Goal: Navigation & Orientation: Find specific page/section

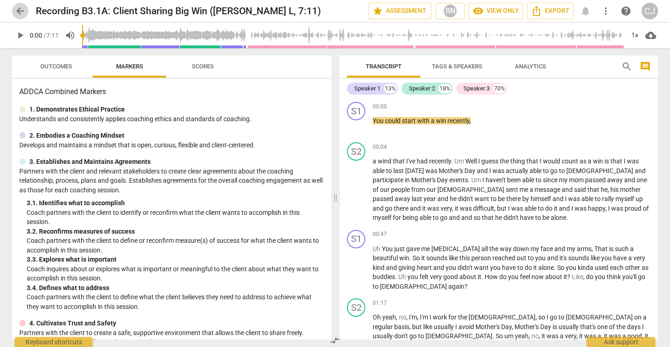
click at [18, 10] on span "arrow_back" at bounding box center [20, 11] width 11 height 11
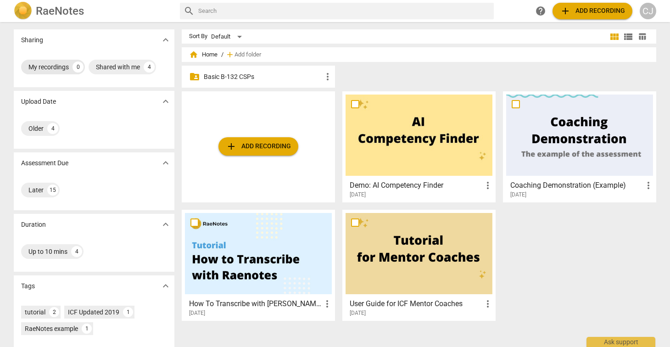
click at [43, 67] on div "My recordings" at bounding box center [48, 66] width 40 height 9
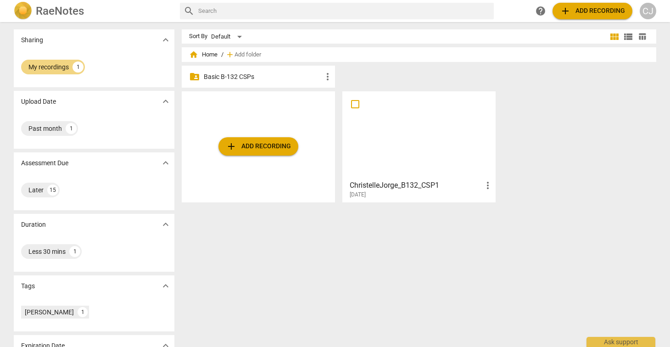
click at [408, 143] on div at bounding box center [419, 135] width 147 height 81
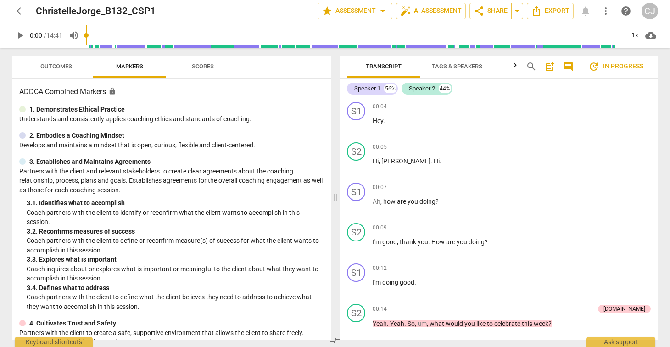
click at [16, 14] on span "arrow_back" at bounding box center [20, 11] width 11 height 11
